Goal: Transaction & Acquisition: Download file/media

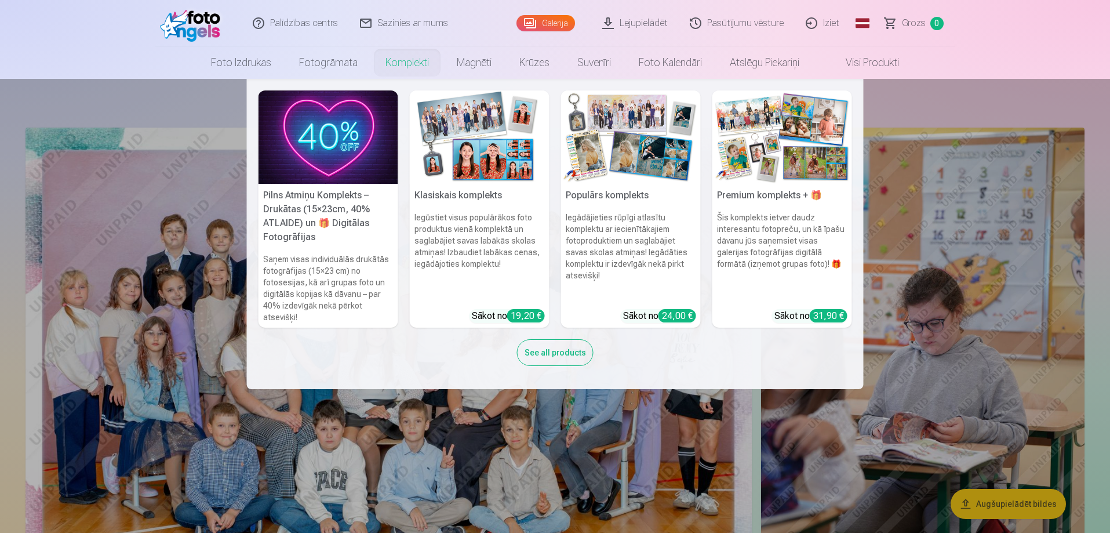
click at [976, 239] on nav "Pilns Atmiņu Komplekts – Drukātas (15×23cm, 40% ATLAIDE) un 🎁 Digitālas Fotogrā…" at bounding box center [555, 234] width 1110 height 310
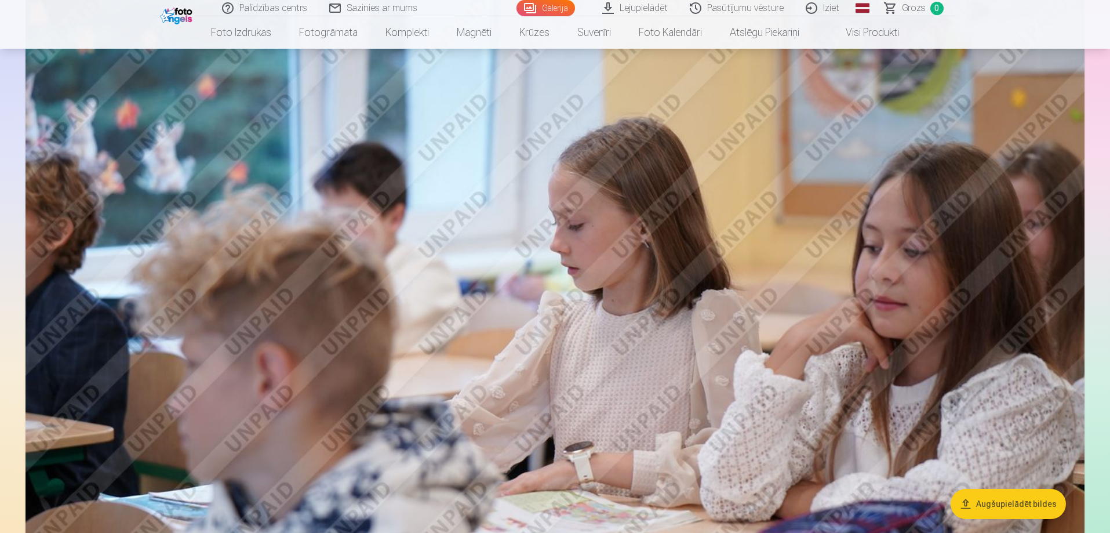
scroll to position [1352, 0]
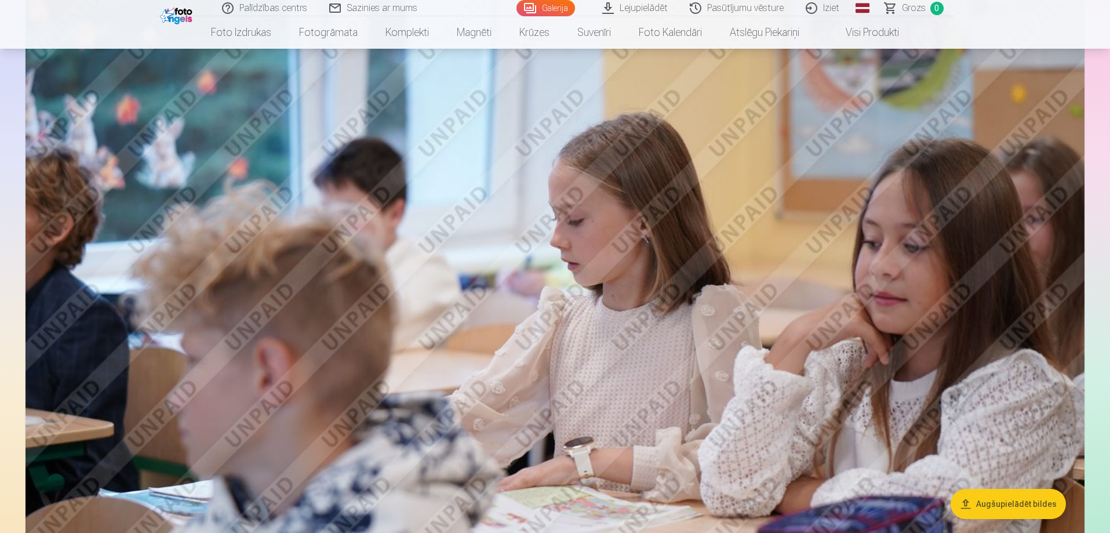
click at [633, 6] on link "Lejupielādēt" at bounding box center [636, 8] width 88 height 16
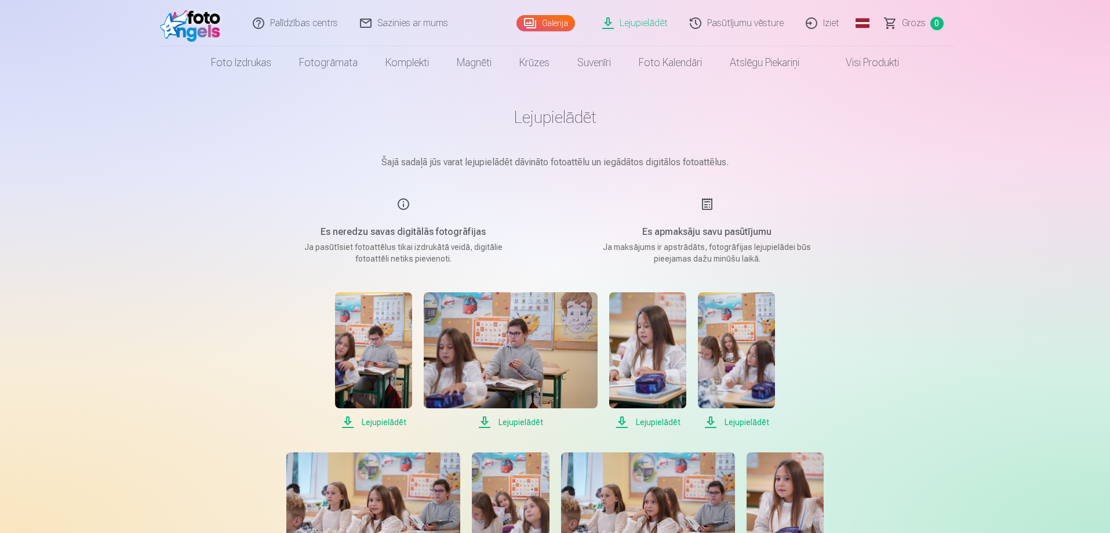
click at [391, 423] on span "Lejupielādēt" at bounding box center [373, 422] width 77 height 14
click at [510, 420] on span "Lejupielādēt" at bounding box center [511, 422] width 174 height 14
click at [671, 425] on span "Lejupielādēt" at bounding box center [647, 422] width 77 height 14
click at [744, 422] on span "Lejupielādēt" at bounding box center [736, 422] width 77 height 14
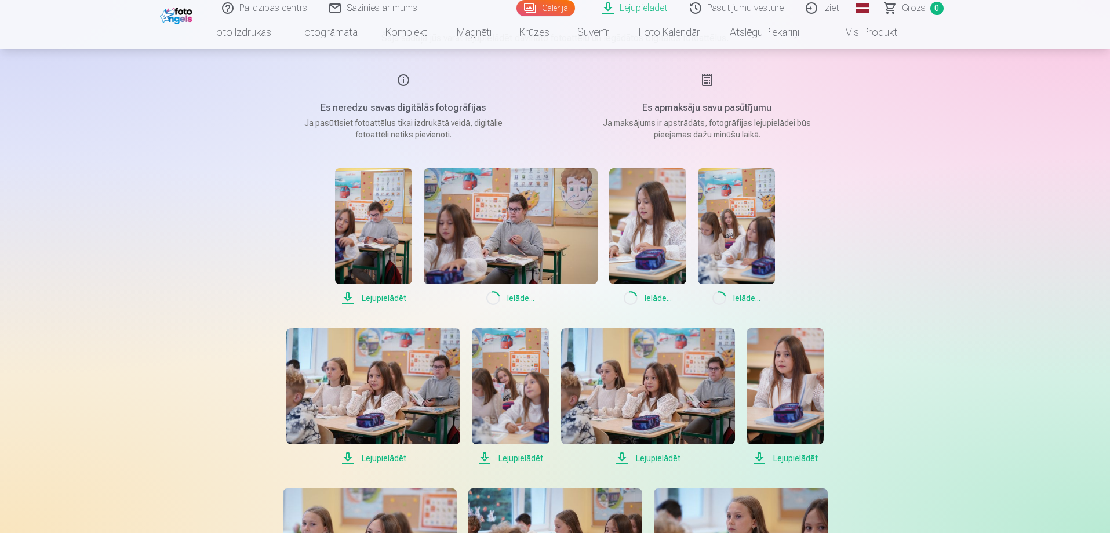
scroll to position [136, 0]
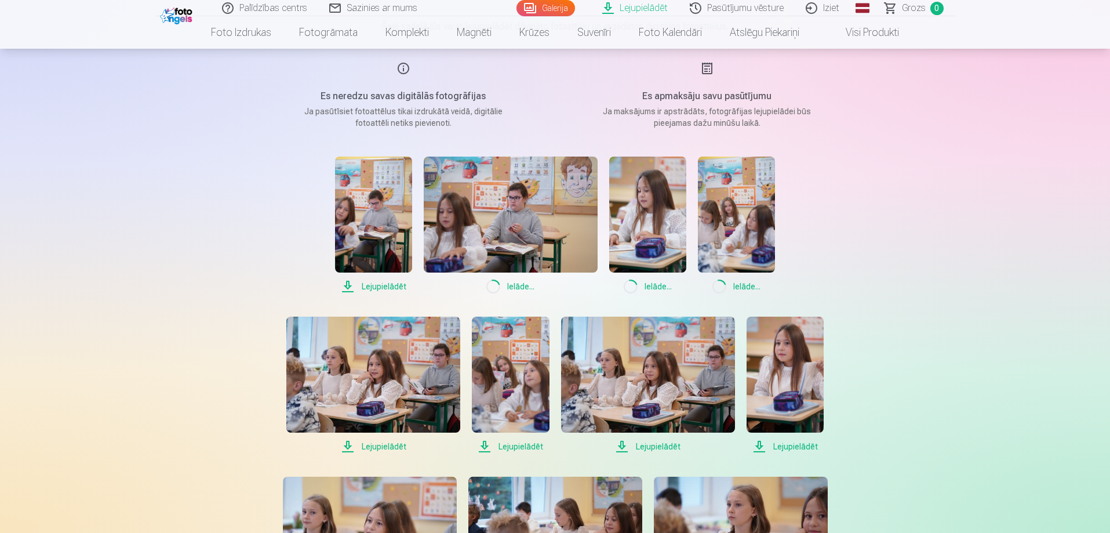
click at [376, 448] on span "Lejupielādēt" at bounding box center [373, 446] width 174 height 14
click at [522, 445] on span "Lejupielādēt" at bounding box center [510, 446] width 77 height 14
click at [664, 444] on span "Lejupielādēt" at bounding box center [648, 446] width 174 height 14
click at [788, 445] on span "Lejupielādēt" at bounding box center [785, 446] width 77 height 14
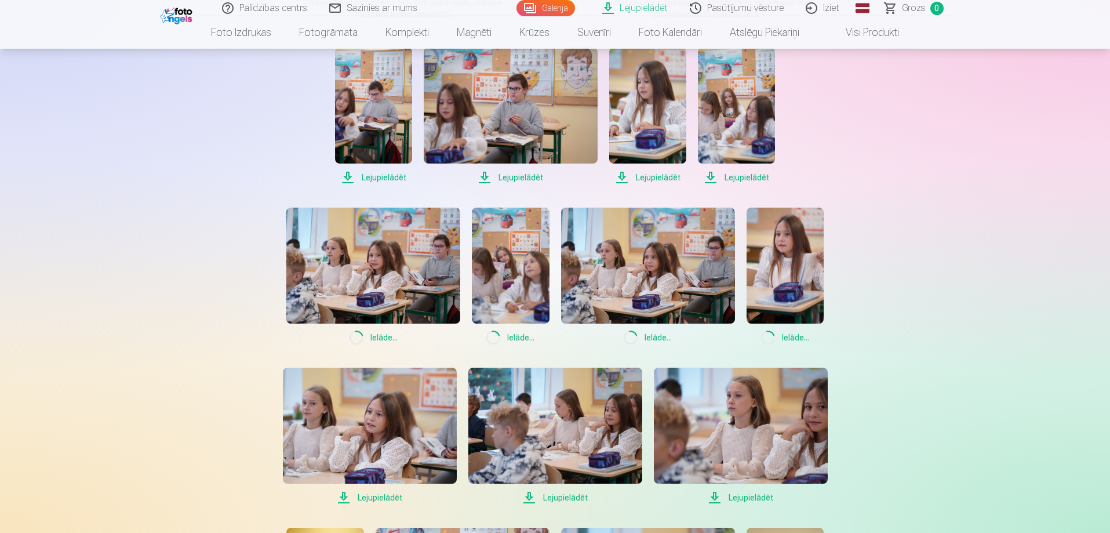
scroll to position [271, 0]
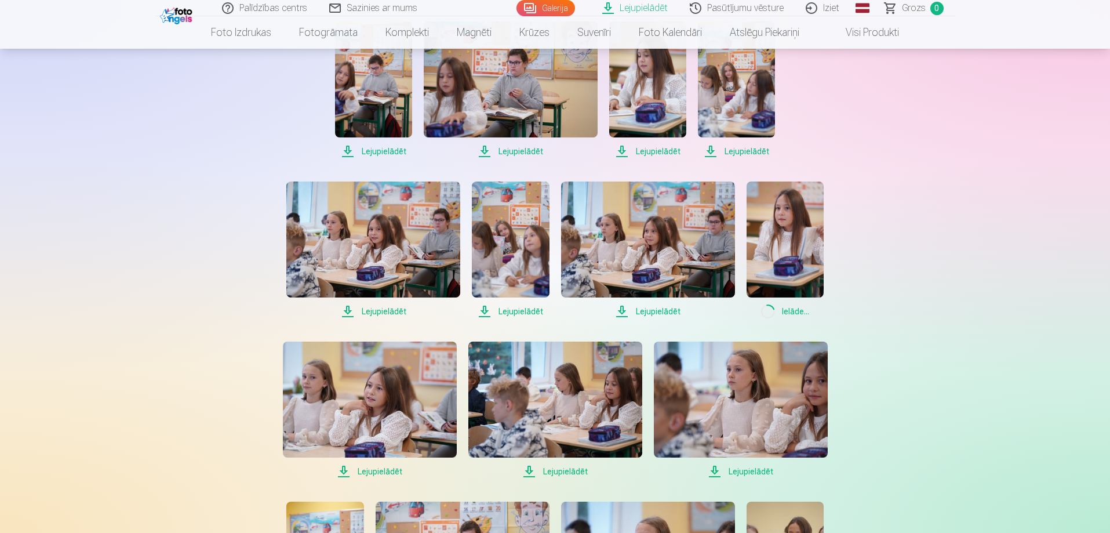
click at [382, 470] on span "Lejupielādēt" at bounding box center [370, 471] width 174 height 14
drag, startPoint x: 579, startPoint y: 473, endPoint x: 721, endPoint y: 471, distance: 142.0
click at [580, 473] on span "Lejupielādēt" at bounding box center [555, 471] width 174 height 14
click at [759, 469] on span "Lejupielādēt" at bounding box center [741, 471] width 174 height 14
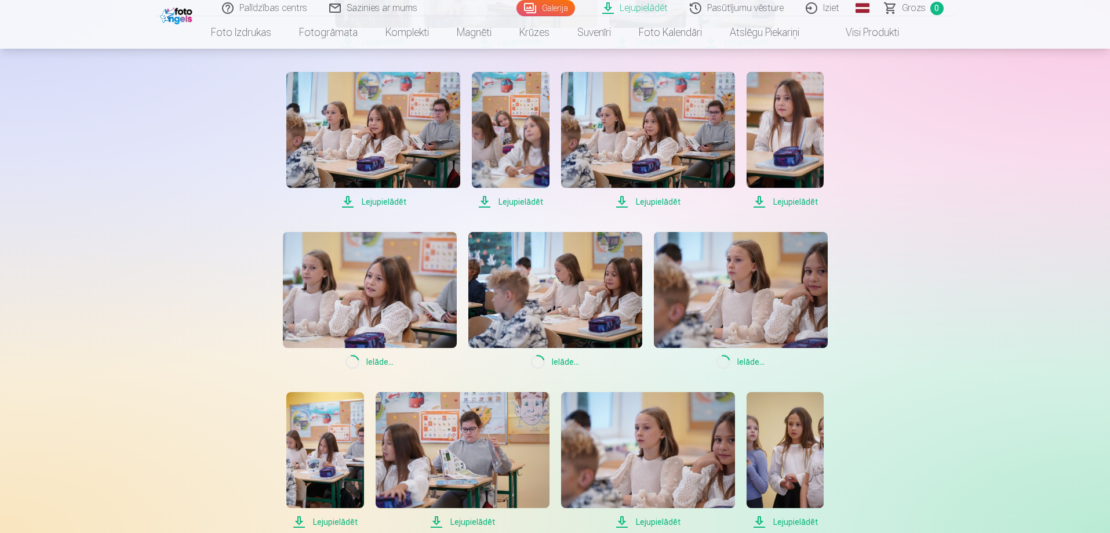
scroll to position [406, 0]
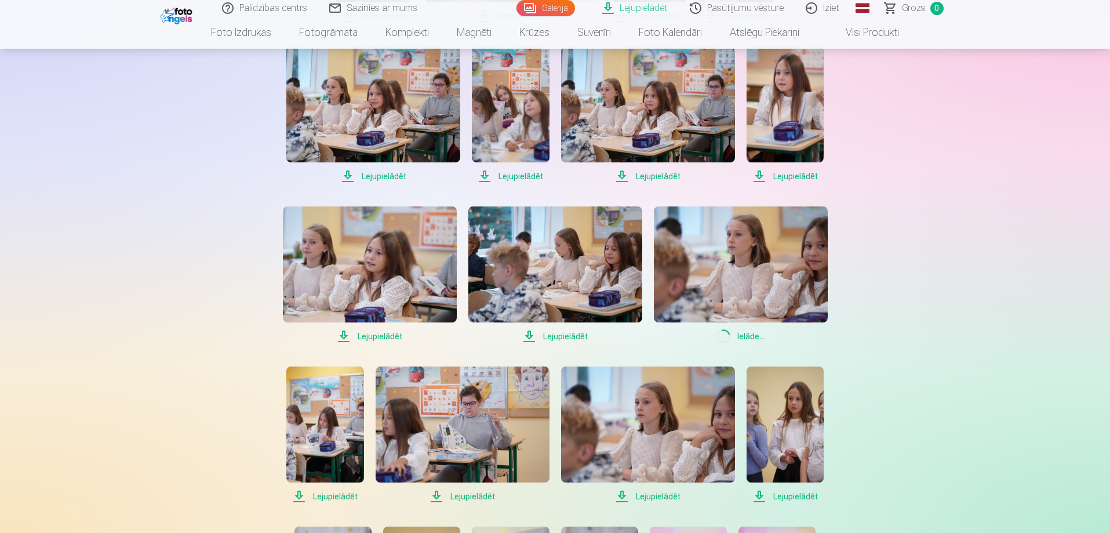
click at [340, 500] on span "Lejupielādēt" at bounding box center [324, 496] width 77 height 14
click at [475, 495] on span "Lejupielādēt" at bounding box center [463, 496] width 174 height 14
drag, startPoint x: 650, startPoint y: 493, endPoint x: 698, endPoint y: 492, distance: 48.1
click at [650, 493] on span "Lejupielādēt" at bounding box center [648, 496] width 174 height 14
click at [793, 495] on span "Lejupielādēt" at bounding box center [785, 496] width 77 height 14
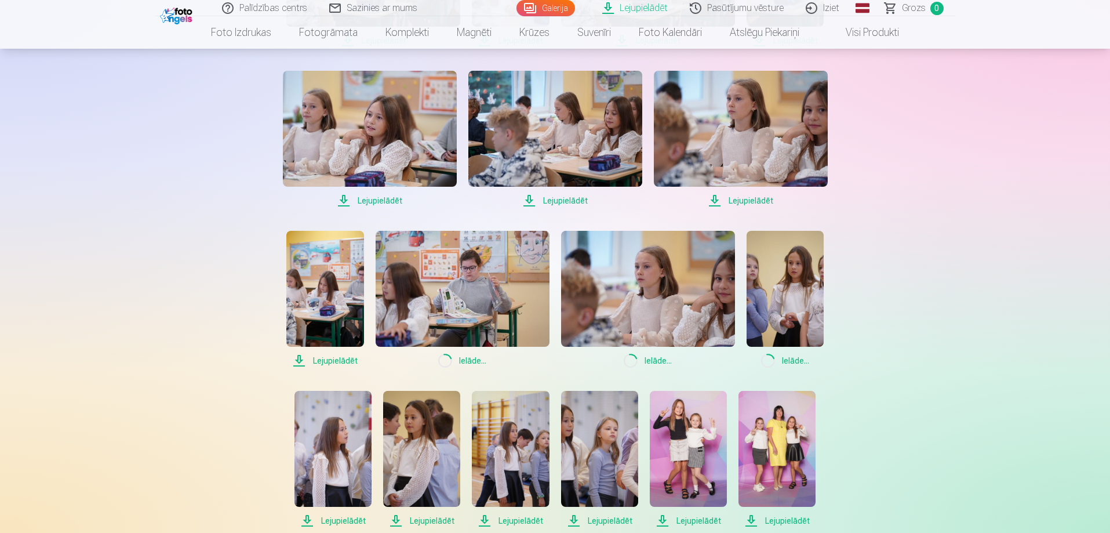
scroll to position [812, 0]
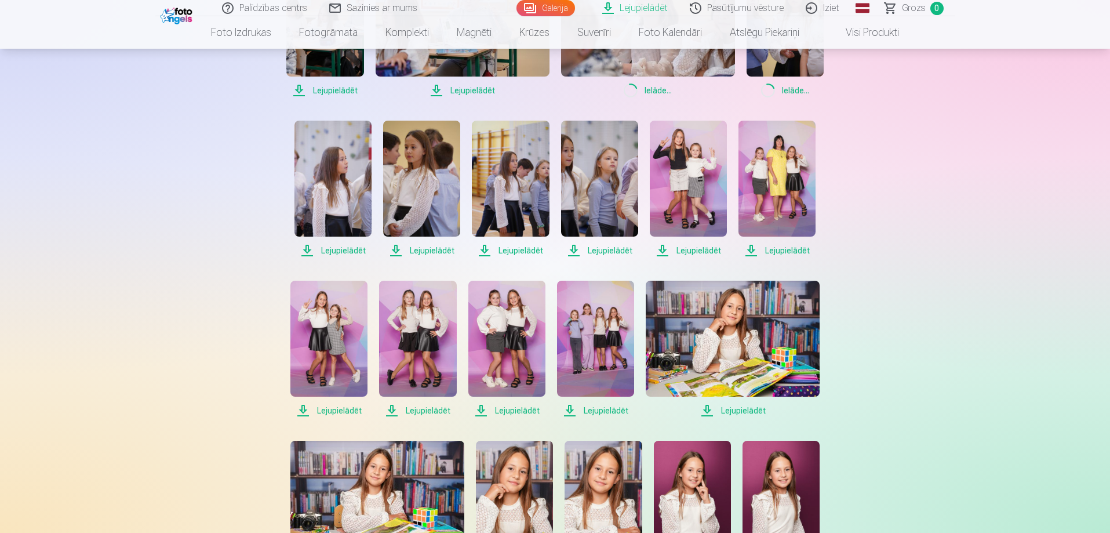
click at [328, 249] on span "Lejupielādēt" at bounding box center [332, 250] width 77 height 14
click at [429, 249] on span "Lejupielādēt" at bounding box center [421, 250] width 77 height 14
click at [507, 250] on span "Lejupielādēt" at bounding box center [510, 250] width 77 height 14
click at [620, 252] on span "Lejupielādēt" at bounding box center [599, 250] width 77 height 14
click at [688, 250] on span "Lejupielādēt" at bounding box center [688, 250] width 77 height 14
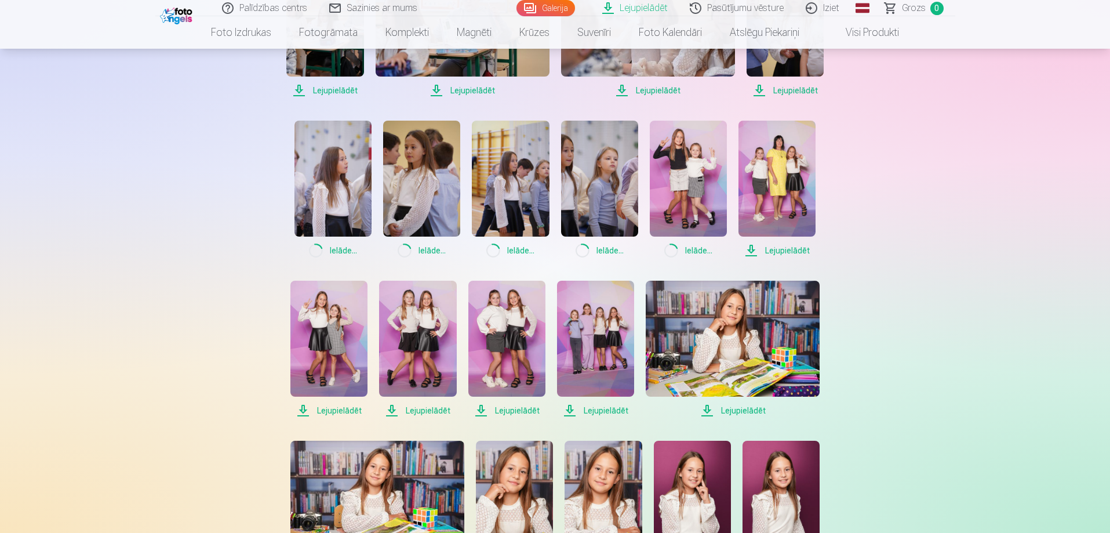
click at [784, 250] on span "Lejupielādēt" at bounding box center [777, 250] width 77 height 14
click at [336, 410] on span "Lejupielādēt" at bounding box center [328, 410] width 77 height 14
click at [427, 409] on span "Lejupielādēt" at bounding box center [417, 410] width 77 height 14
click at [506, 408] on span "Lejupielādēt" at bounding box center [506, 410] width 77 height 14
click at [607, 409] on span "Lejupielādēt" at bounding box center [595, 410] width 77 height 14
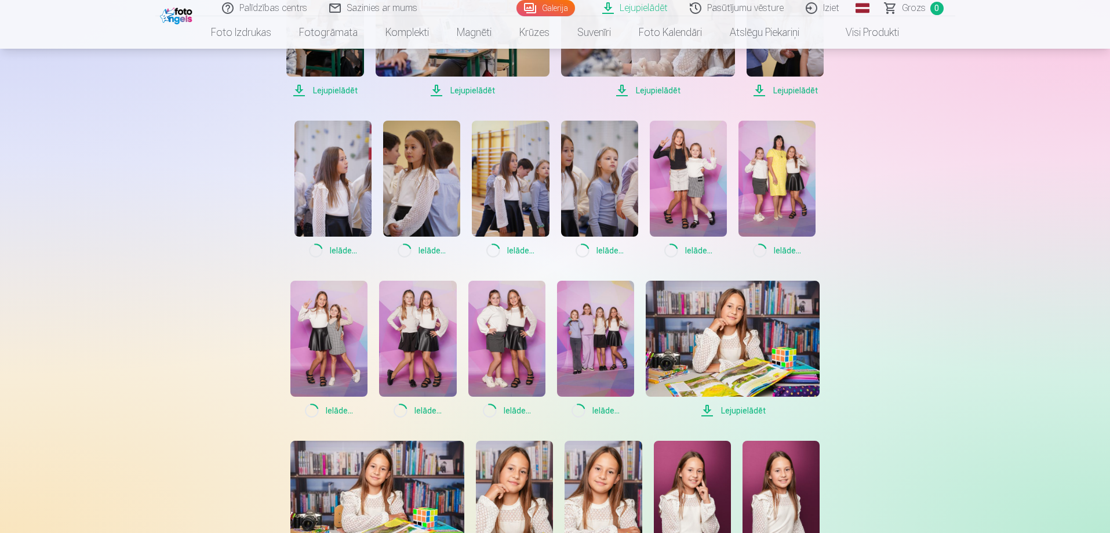
click at [758, 412] on span "Lejupielādēt" at bounding box center [733, 410] width 174 height 14
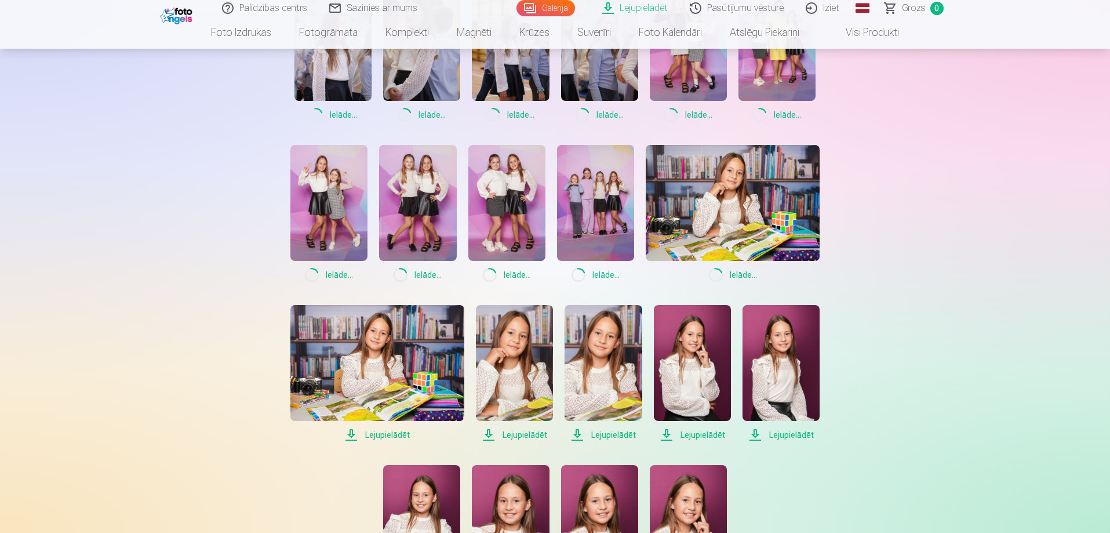
click at [381, 438] on span "Lejupielādēt" at bounding box center [377, 435] width 174 height 14
click at [535, 434] on span "Lejupielādēt" at bounding box center [514, 435] width 77 height 14
click at [613, 434] on span "Lejupielādēt" at bounding box center [603, 435] width 77 height 14
click at [690, 434] on span "Lejupielādēt" at bounding box center [692, 435] width 77 height 14
click at [780, 434] on span "Lejupielādēt" at bounding box center [781, 435] width 77 height 14
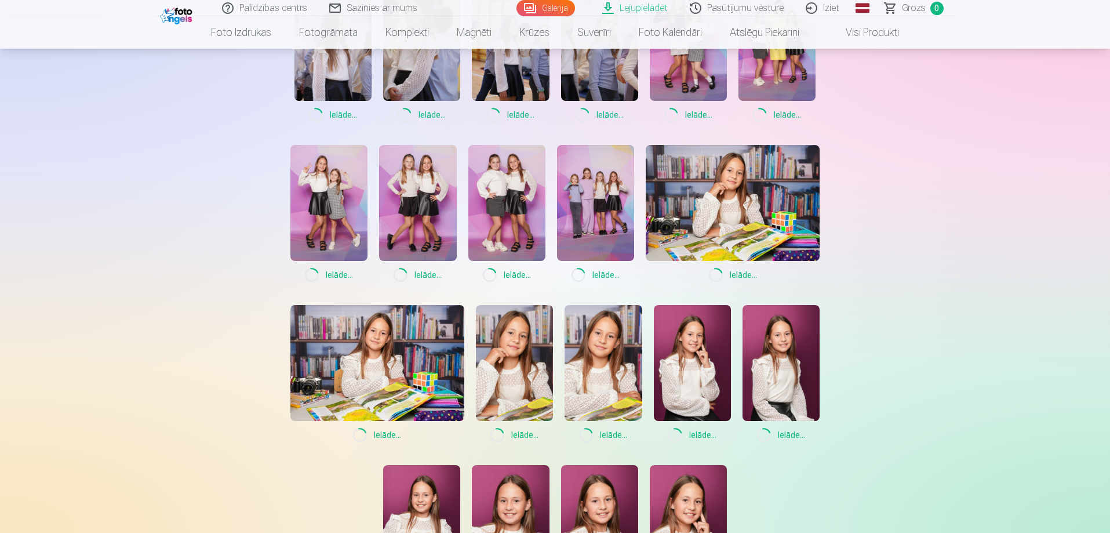
scroll to position [1082, 0]
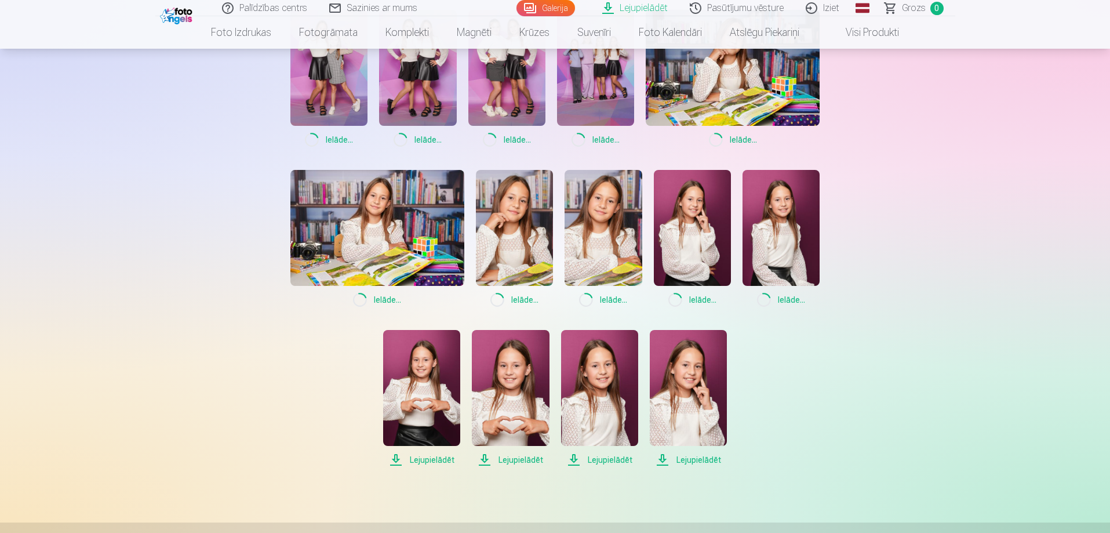
click at [431, 463] on span "Lejupielādēt" at bounding box center [421, 460] width 77 height 14
click at [525, 460] on span "Lejupielādēt" at bounding box center [510, 460] width 77 height 14
click at [619, 459] on span "Lejupielādēt" at bounding box center [599, 460] width 77 height 14
click at [690, 457] on span "Lejupielādēt" at bounding box center [688, 460] width 77 height 14
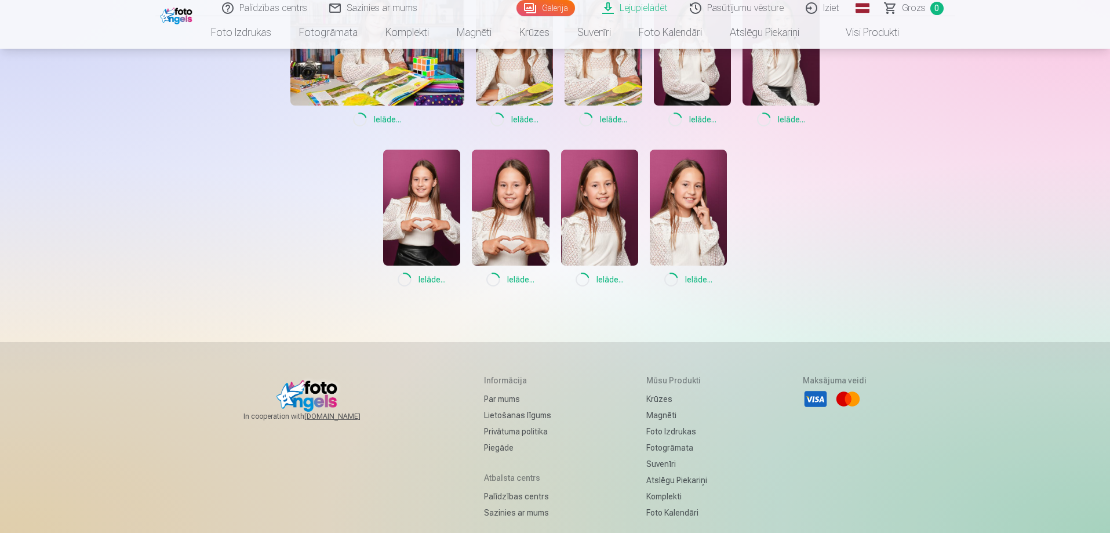
scroll to position [1353, 0]
